Goal: Task Accomplishment & Management: Complete application form

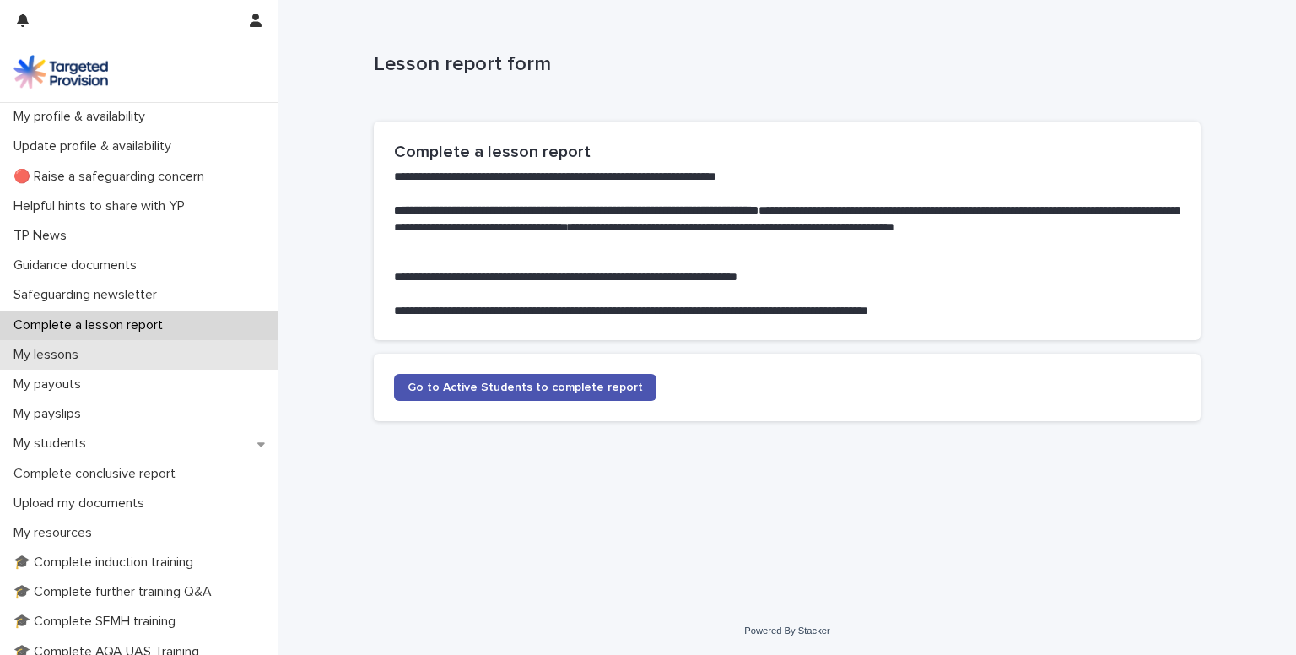
click at [53, 359] on p "My lessons" at bounding box center [49, 355] width 85 height 16
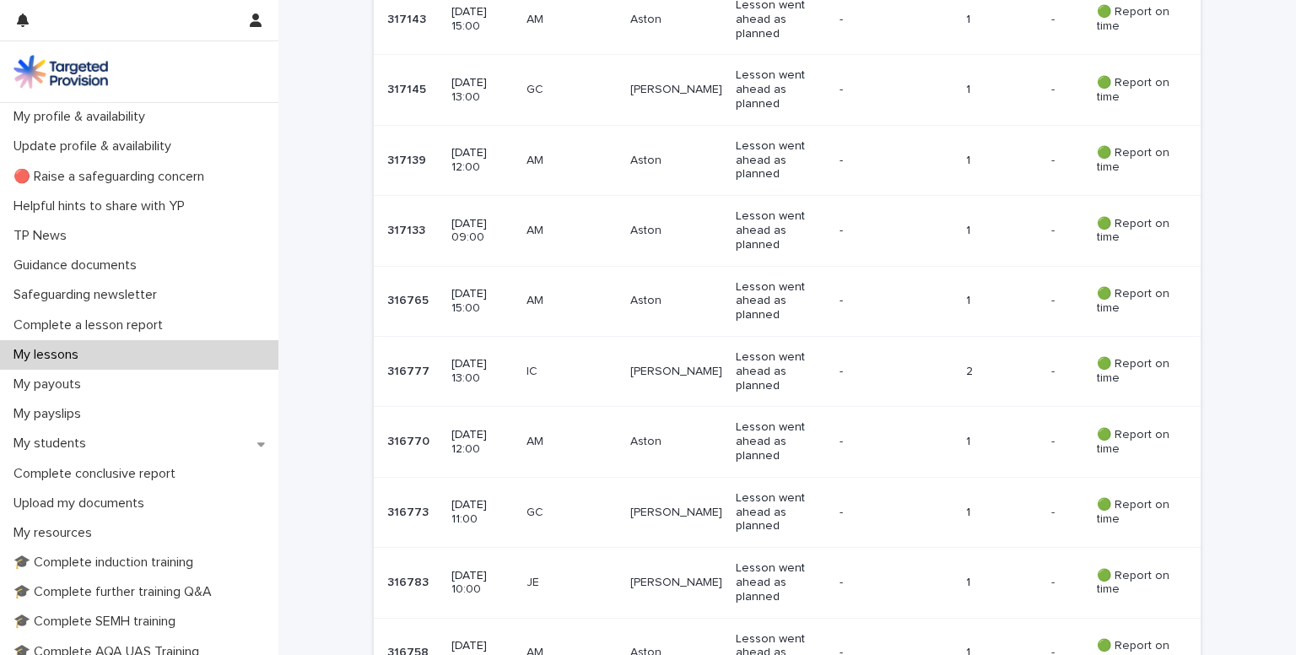
scroll to position [446, 0]
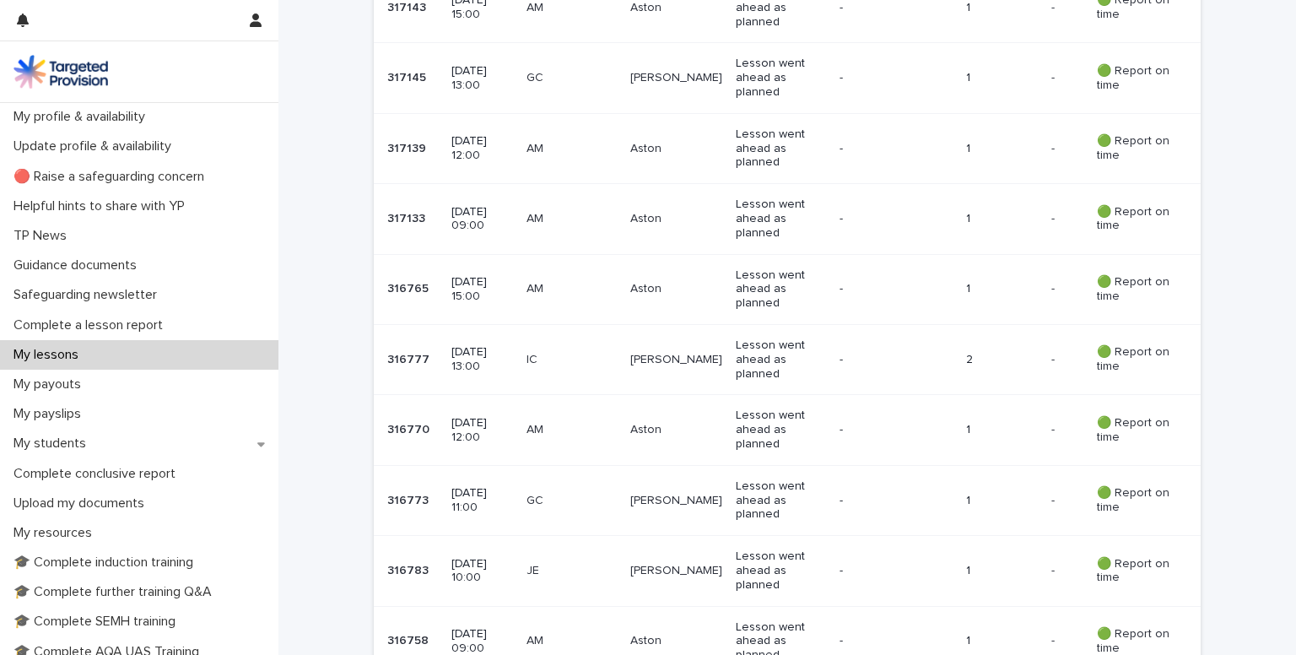
click at [471, 577] on p "[DATE] 10:00" at bounding box center [482, 571] width 62 height 29
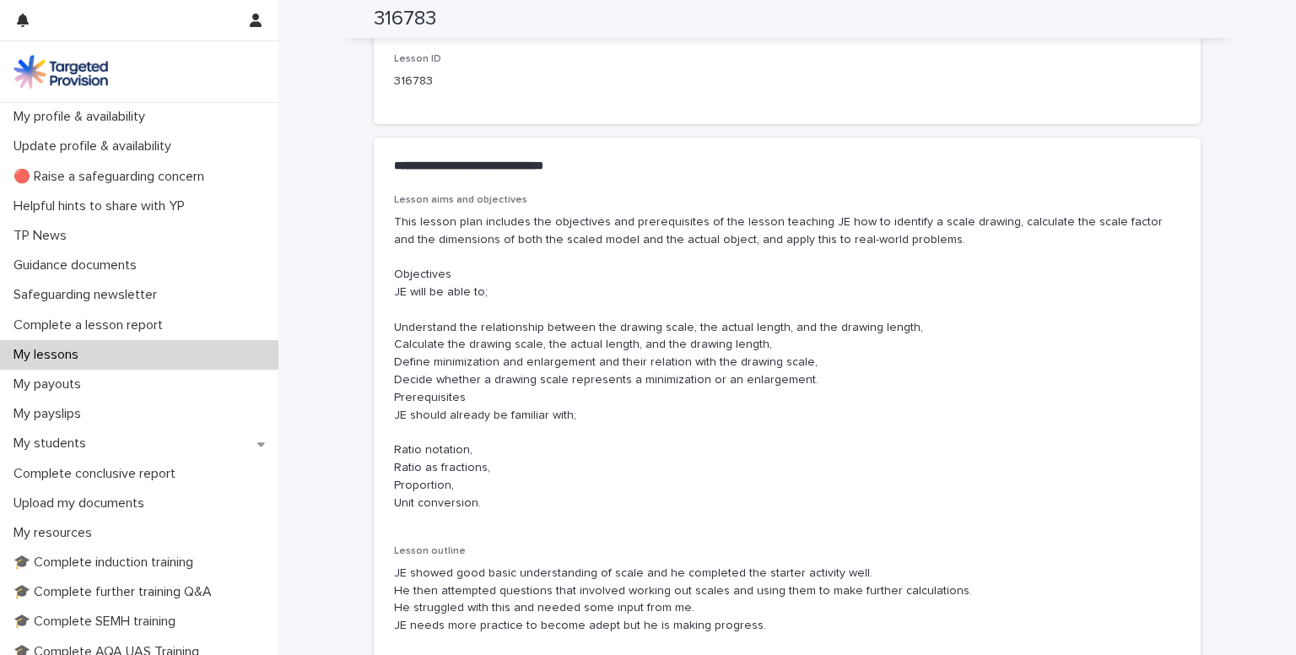
scroll to position [895, 0]
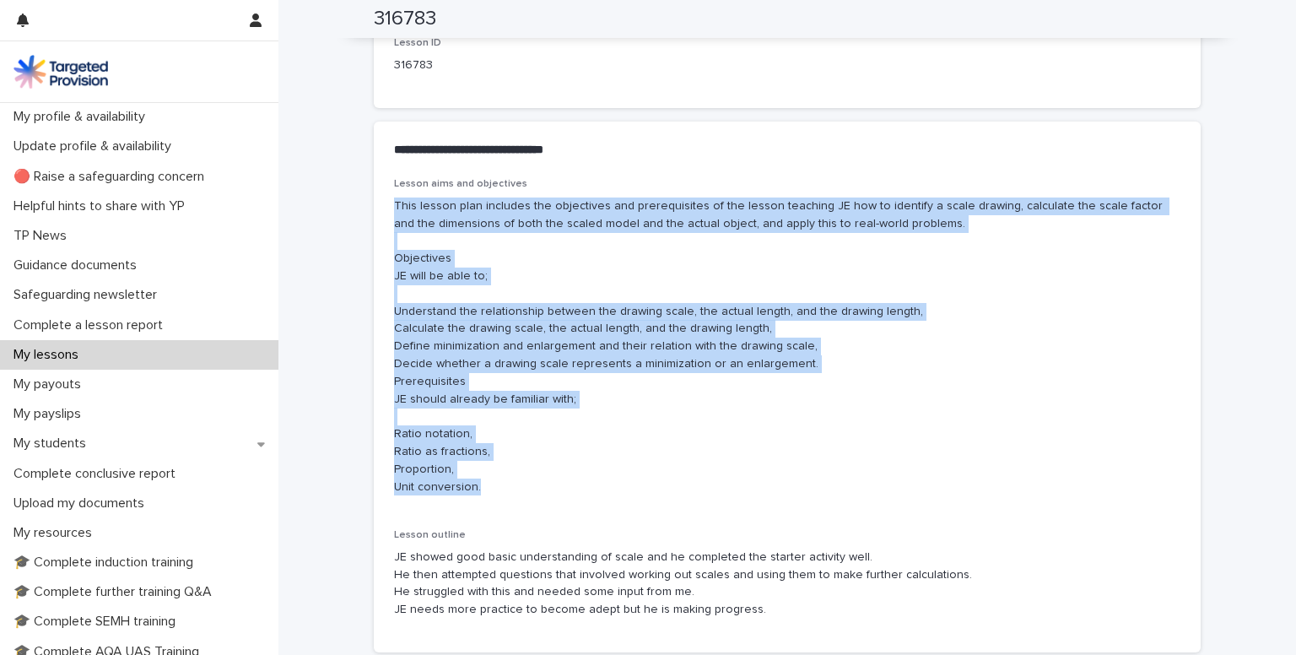
drag, startPoint x: 387, startPoint y: 201, endPoint x: 483, endPoint y: 497, distance: 311.1
click at [483, 497] on div "Lesson aims and objectives This lesson plan includes the objectives and prerequ…" at bounding box center [787, 343] width 786 height 331
copy p "This lesson plan includes the objectives and prerequisites of the lesson teachi…"
click at [105, 336] on div "Complete a lesson report" at bounding box center [139, 325] width 278 height 30
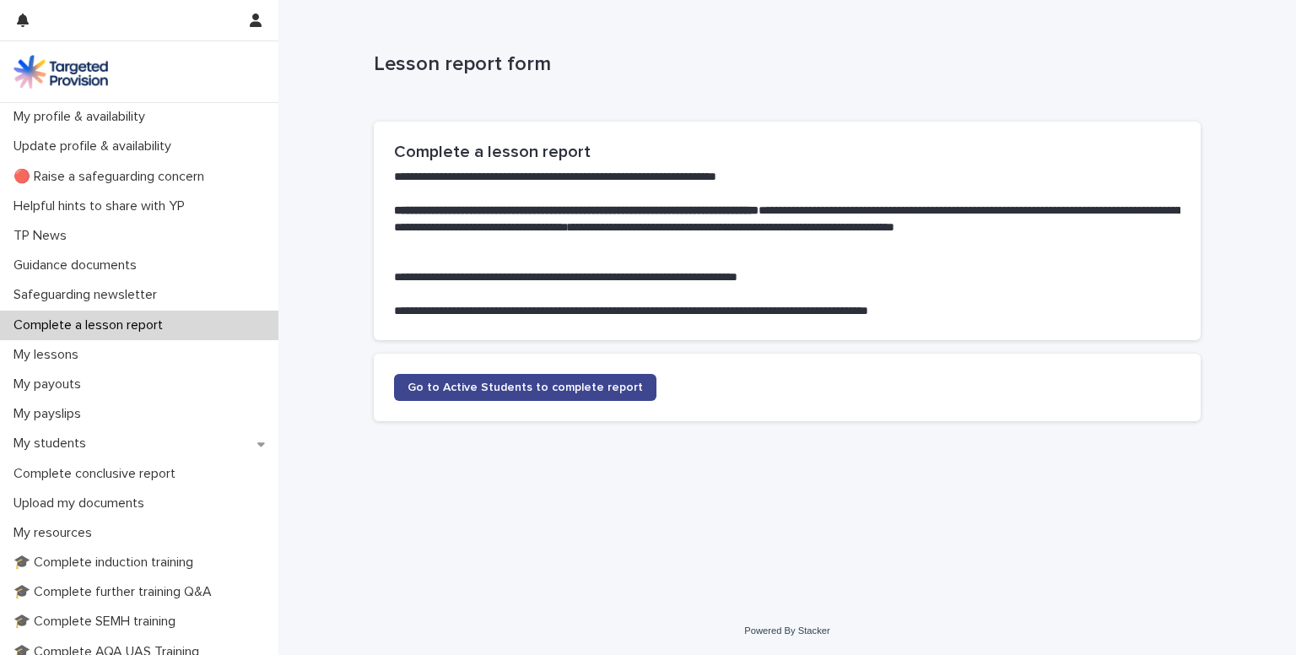
click at [429, 388] on span "Go to Active Students to complete report" at bounding box center [525, 387] width 235 height 12
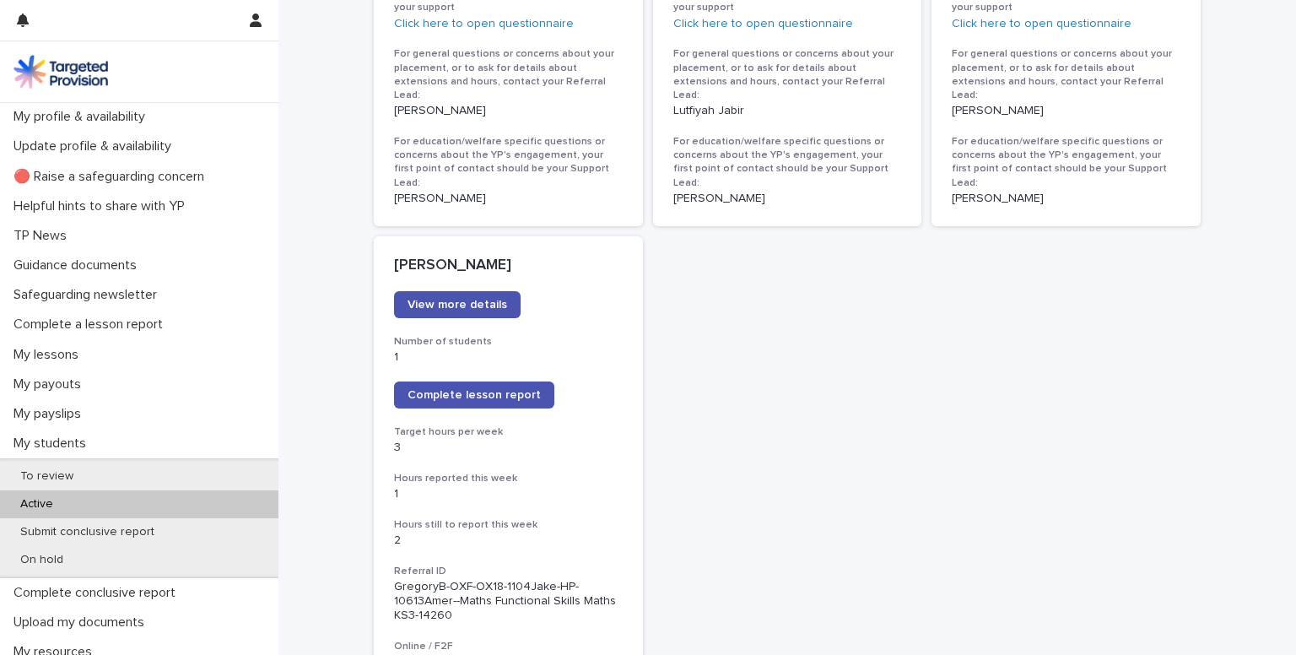
scroll to position [1205, 0]
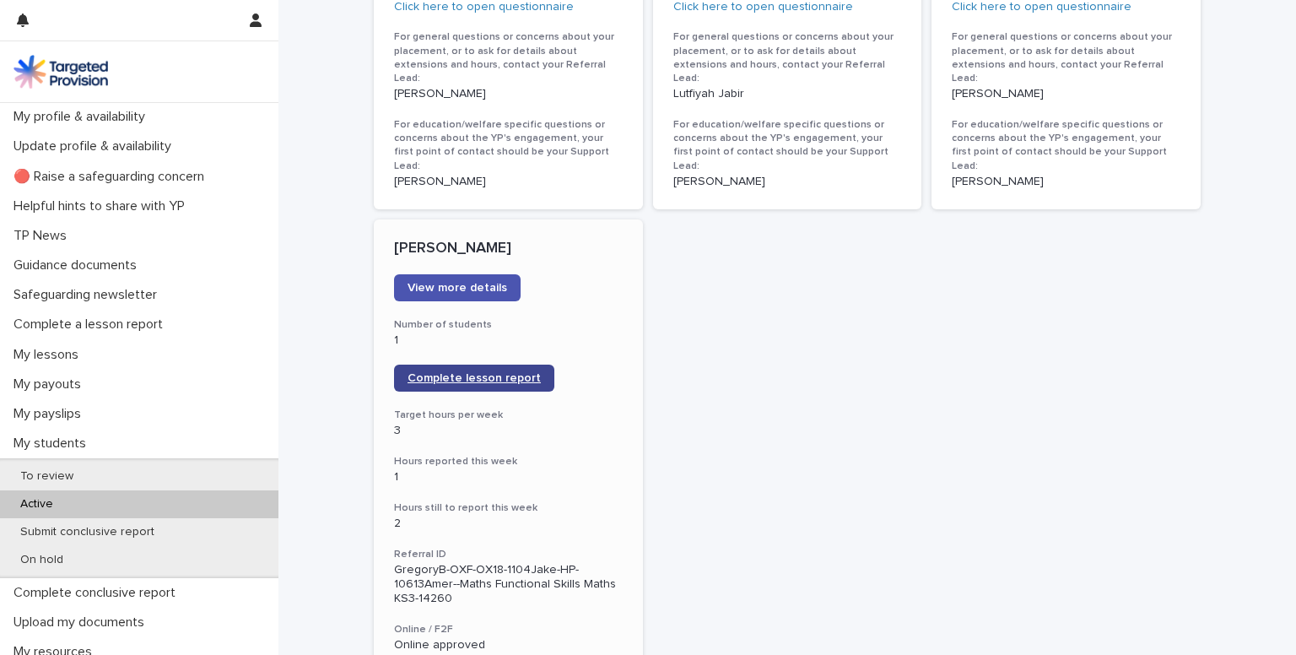
click at [437, 372] on span "Complete lesson report" at bounding box center [474, 378] width 133 height 12
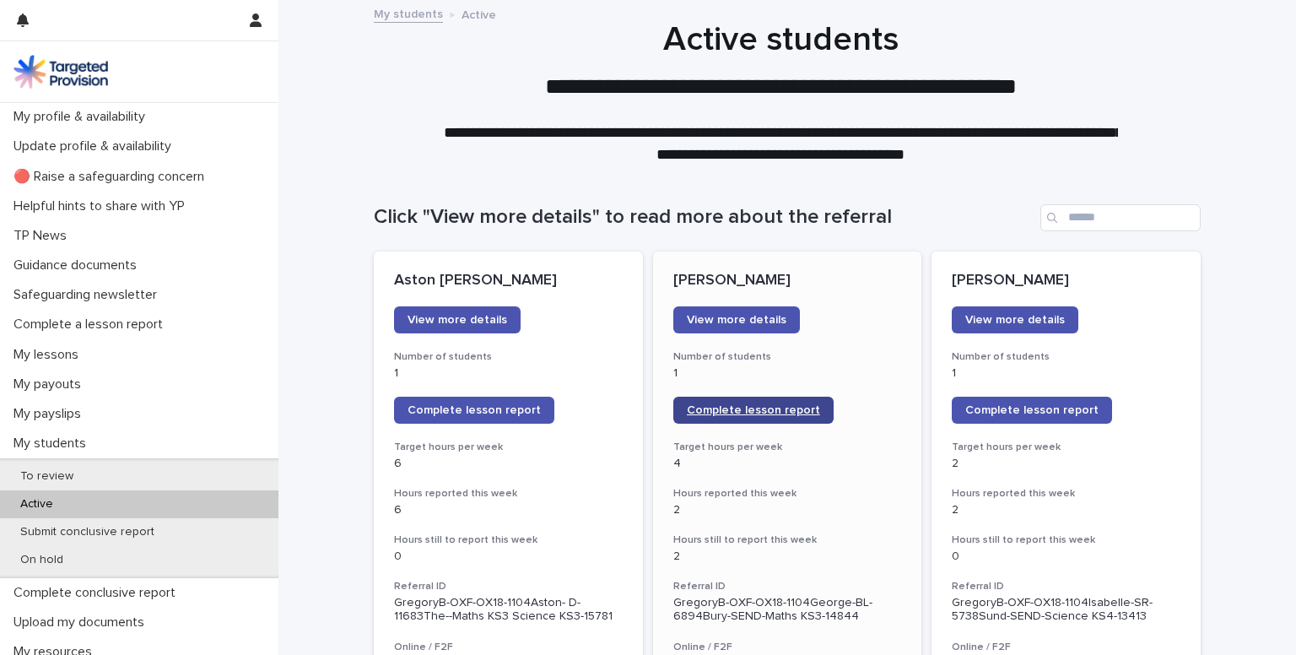
click at [715, 411] on span "Complete lesson report" at bounding box center [753, 410] width 133 height 12
click at [758, 405] on span "Complete lesson report" at bounding box center [753, 410] width 133 height 12
